Goal: Information Seeking & Learning: Check status

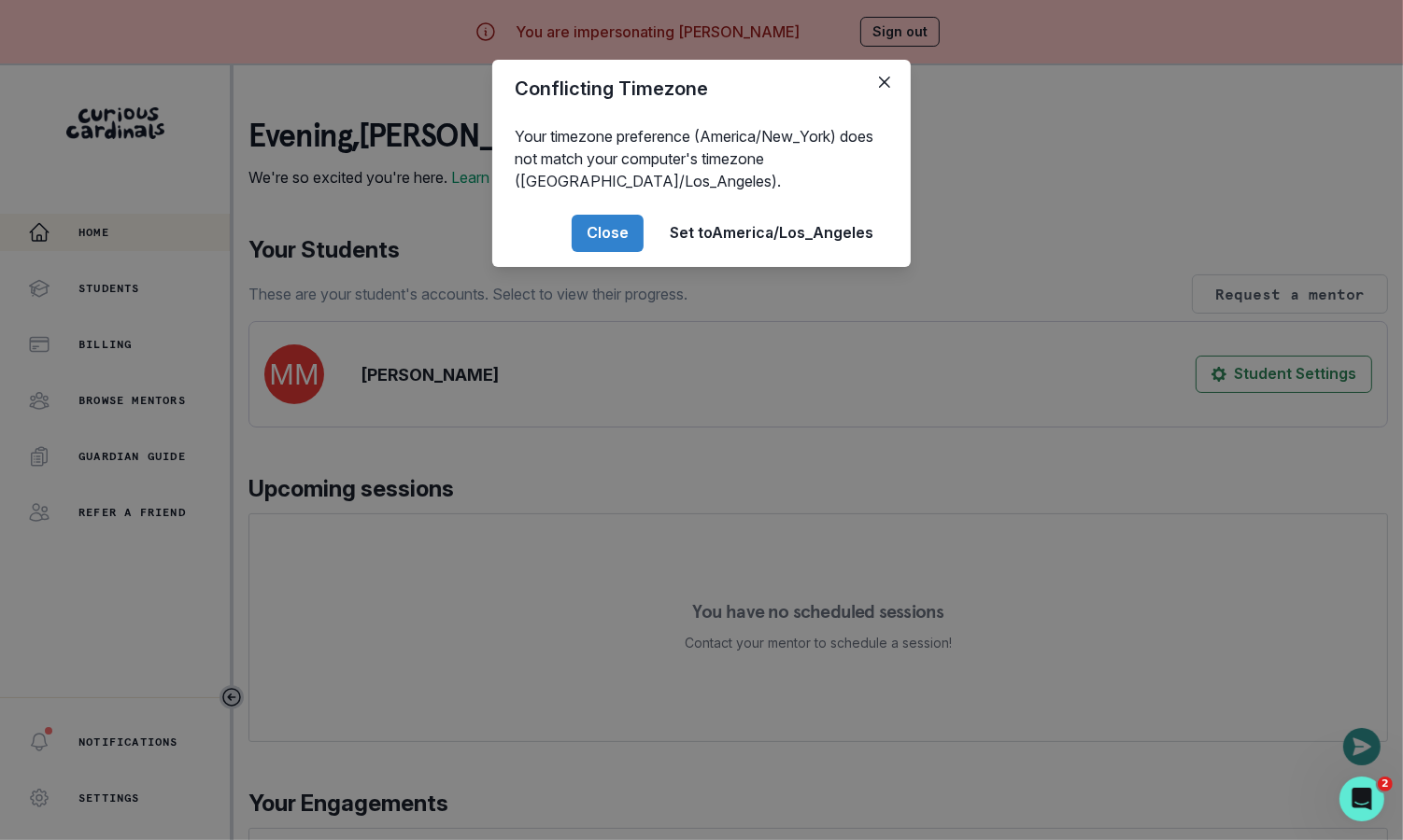
click at [444, 597] on div "Conflicting Timezone Your timezone preference (America/New_York) does not match…" at bounding box center [702, 420] width 1403 height 840
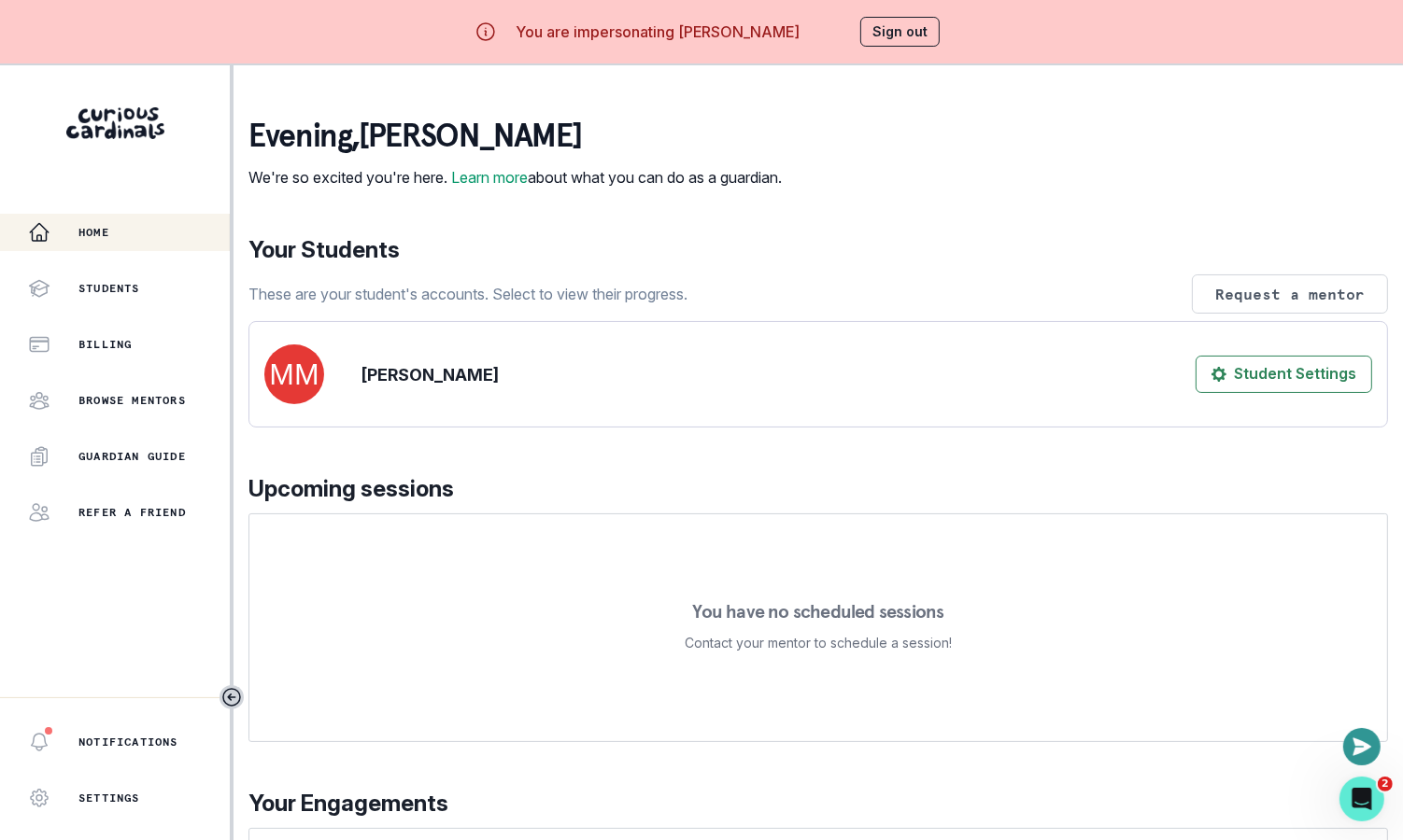
scroll to position [194, 0]
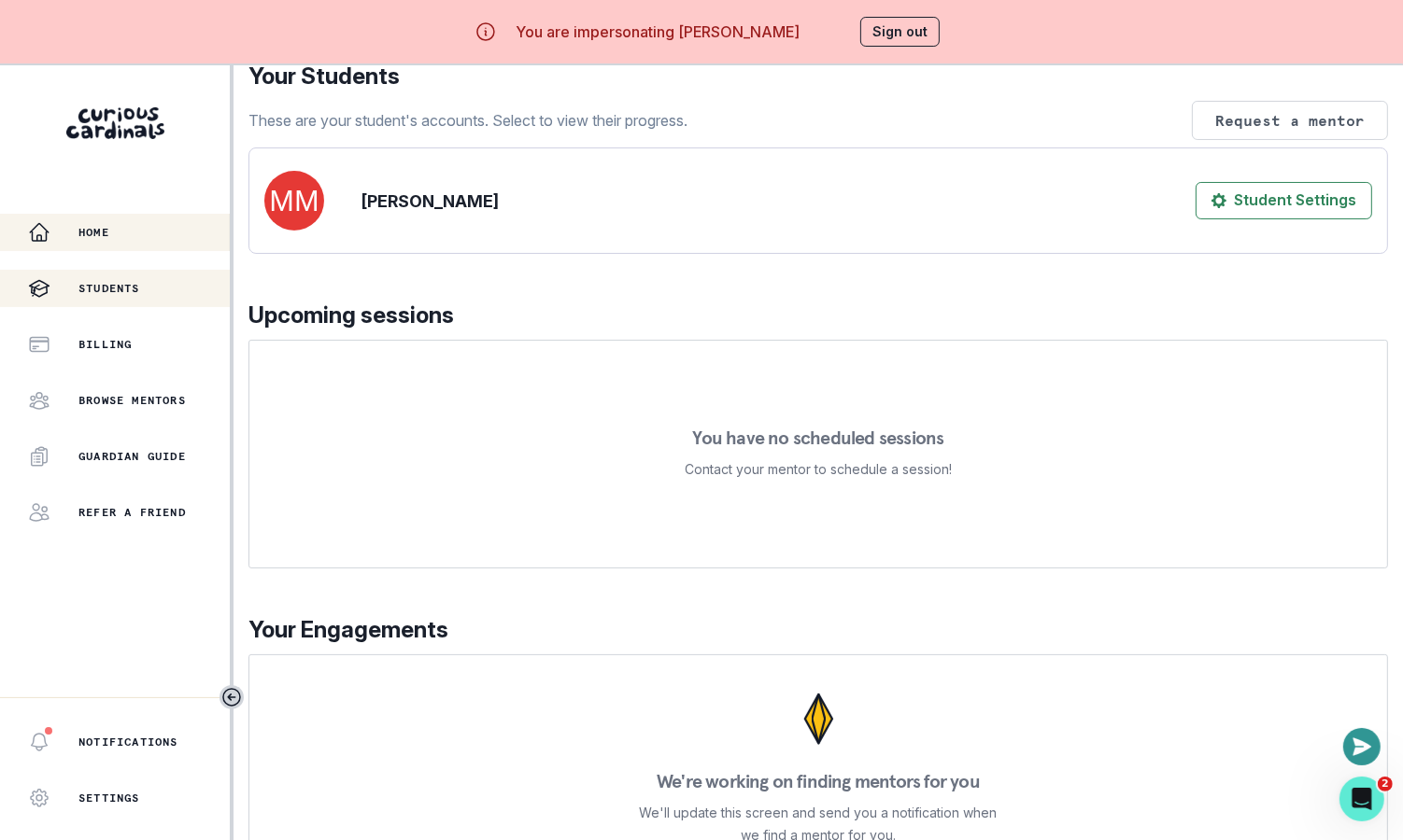
click at [155, 272] on button "Students" at bounding box center [114, 288] width 229 height 37
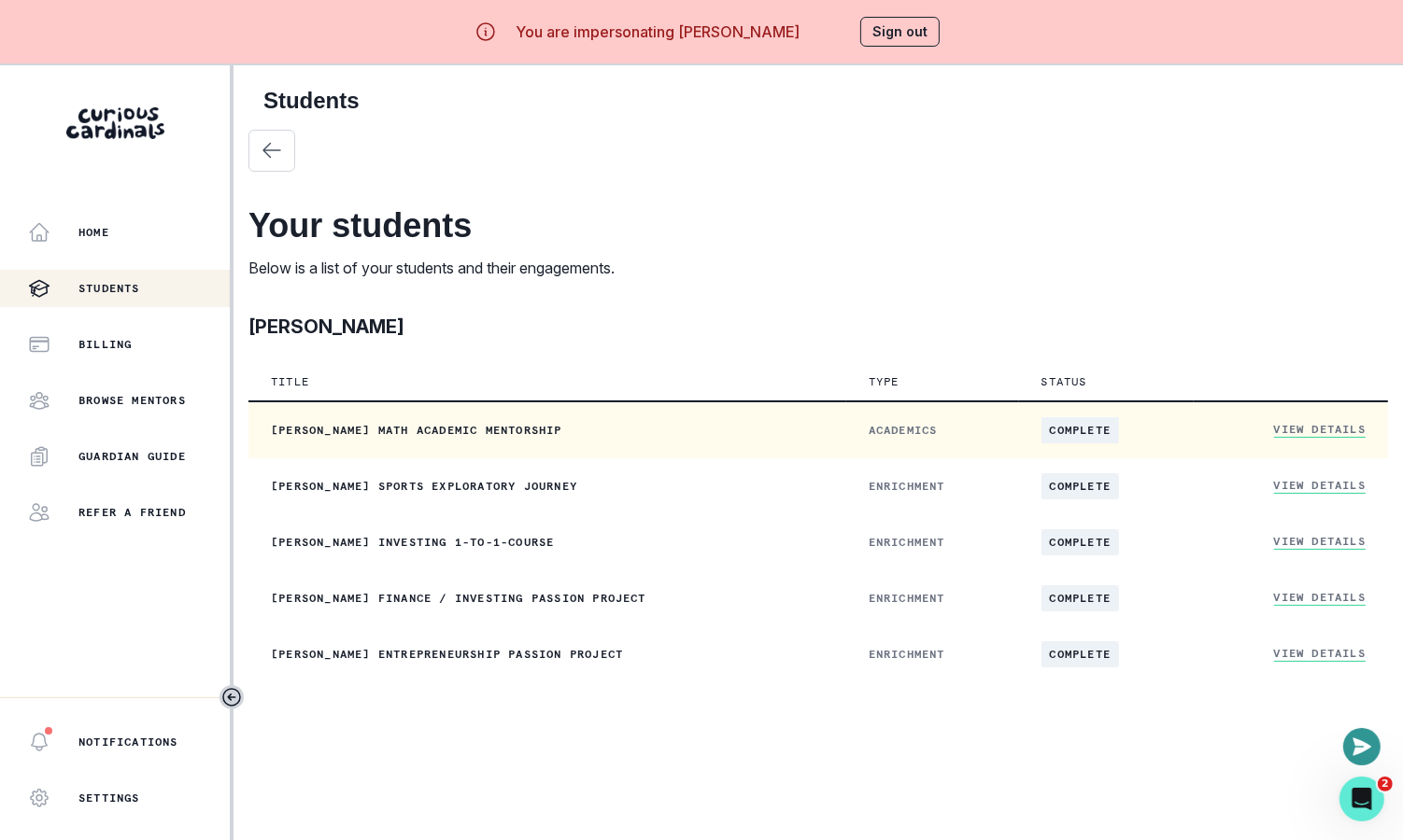
click at [1330, 428] on link "View Details" at bounding box center [1320, 430] width 92 height 16
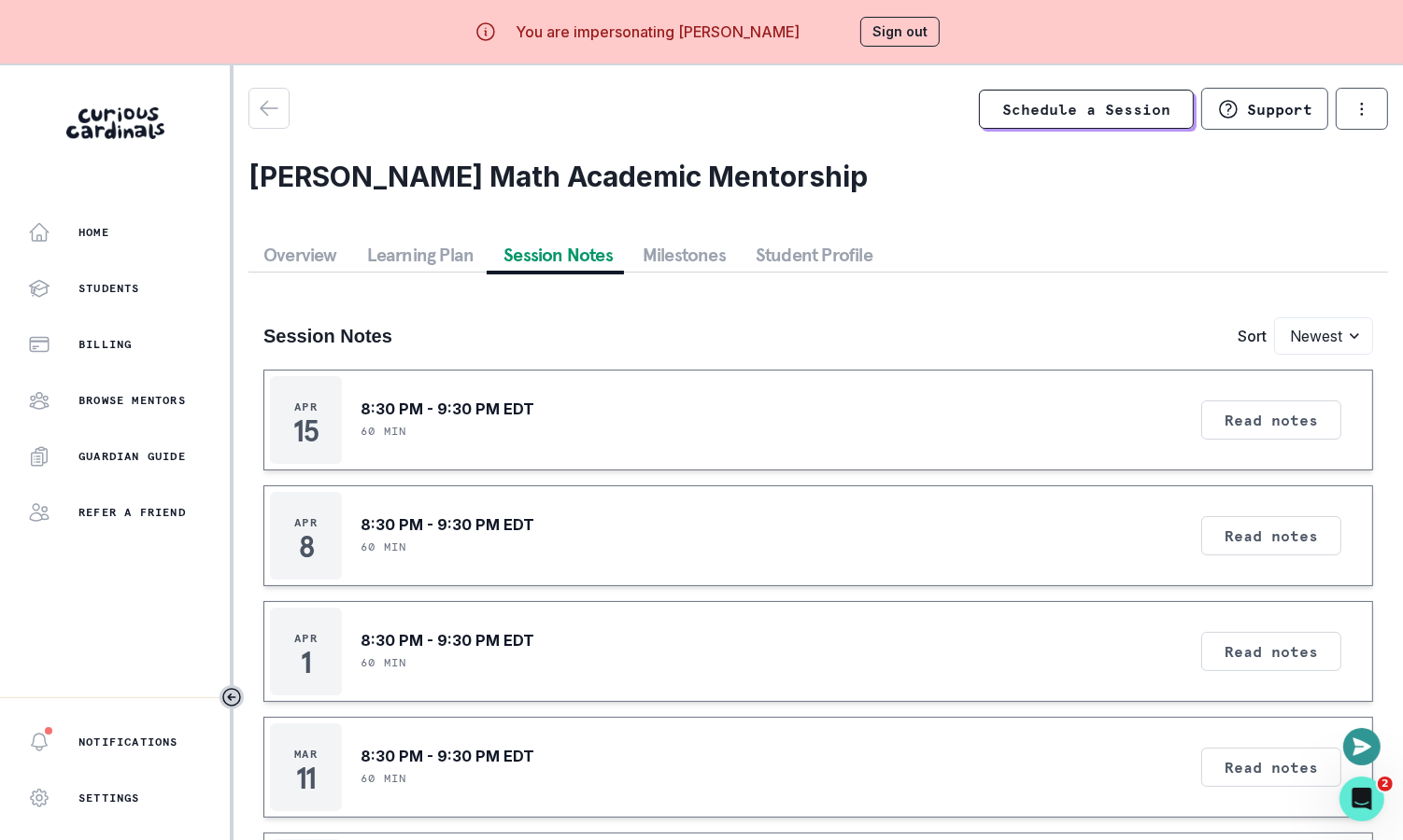
click at [582, 253] on button "Session Notes" at bounding box center [558, 255] width 140 height 34
click at [1204, 415] on button "Read notes" at bounding box center [1271, 420] width 140 height 39
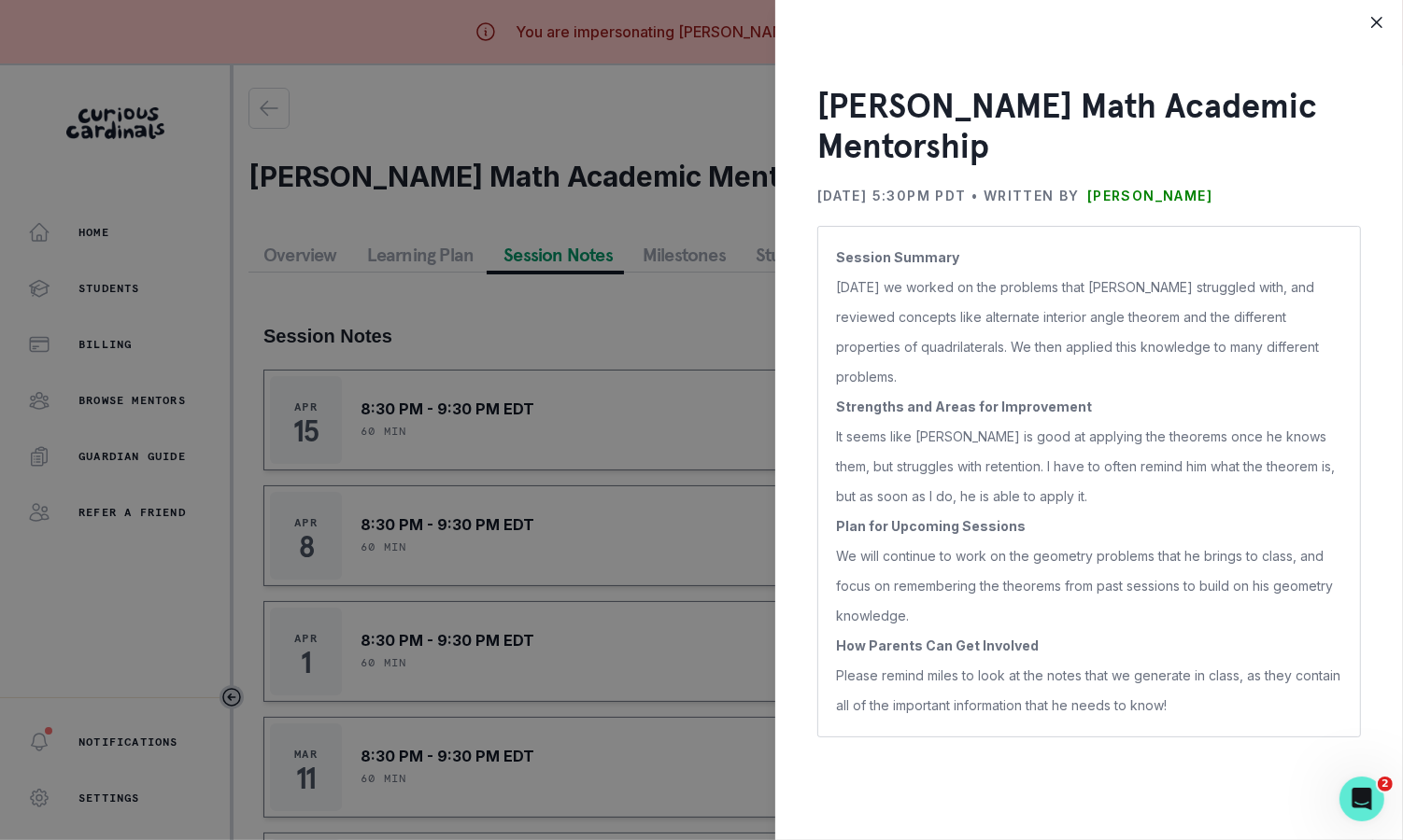
click at [656, 514] on div "[PERSON_NAME] Math Academic Mentorship [DATE] 5:30PM PDT • Written by [PERSON_N…" at bounding box center [702, 420] width 1403 height 840
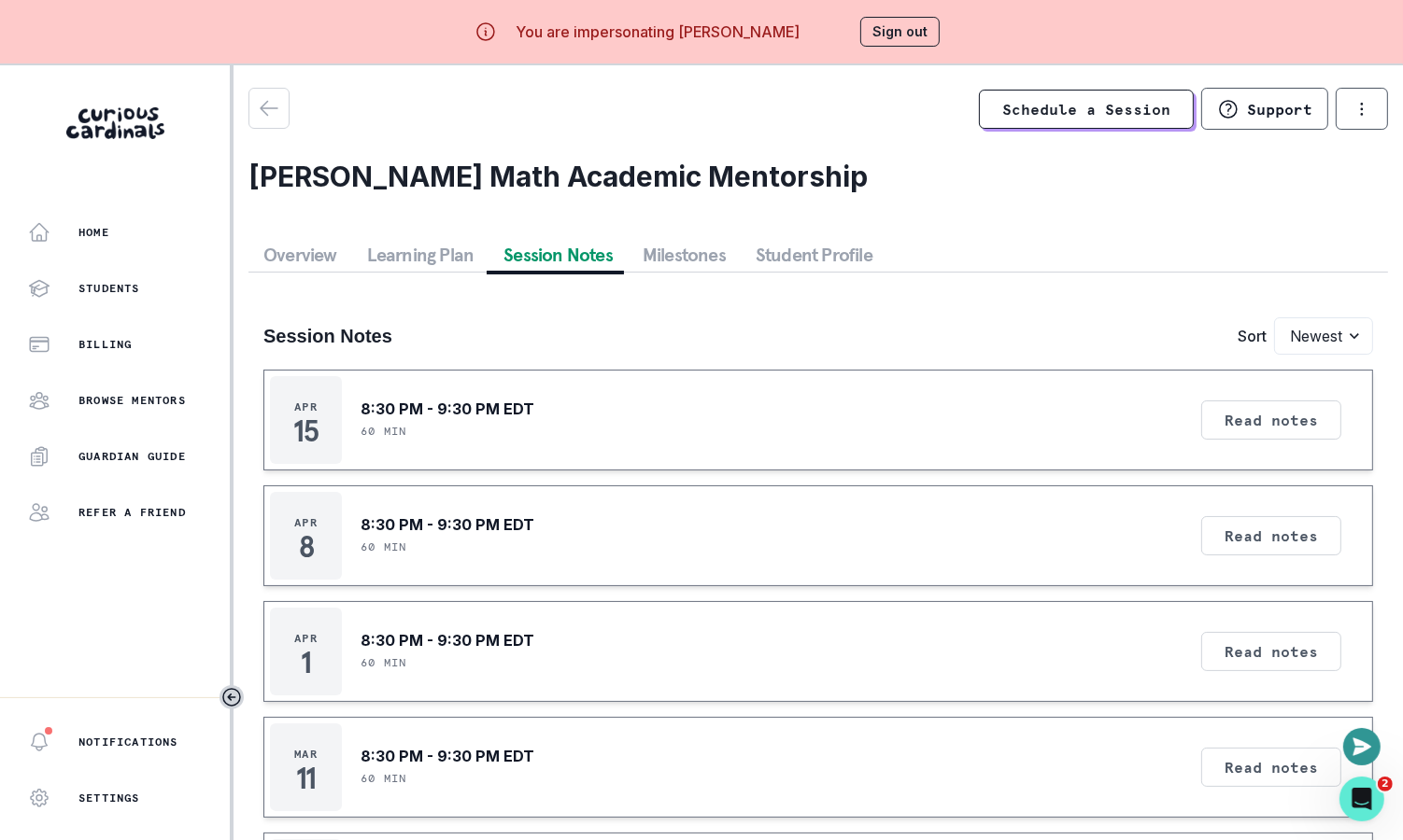
click at [879, 39] on button "Sign out" at bounding box center [899, 32] width 80 height 30
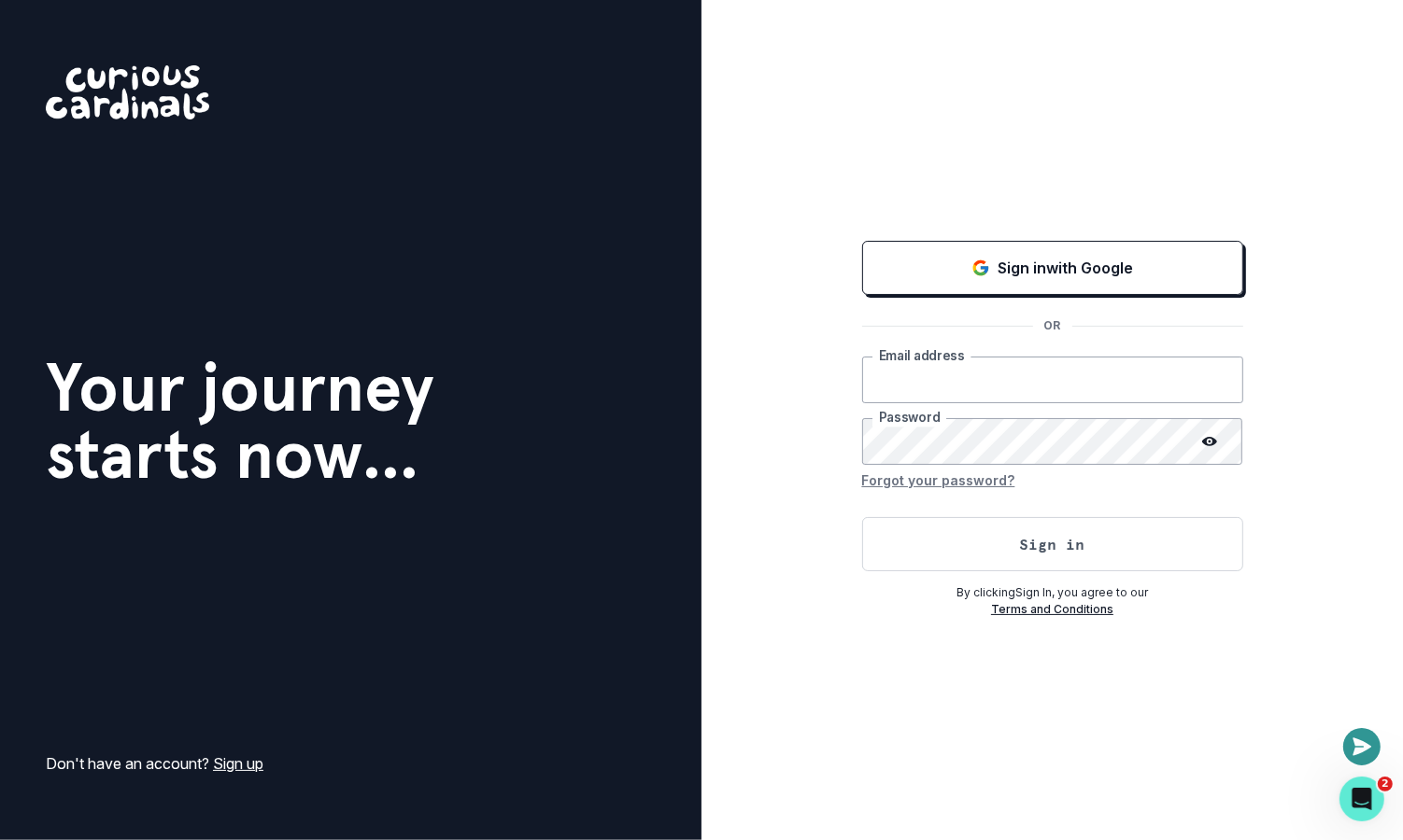
type input "[EMAIL_ADDRESS][DOMAIN_NAME]"
click at [907, 541] on button "Sign in" at bounding box center [1052, 544] width 381 height 54
